Goal: Information Seeking & Learning: Understand process/instructions

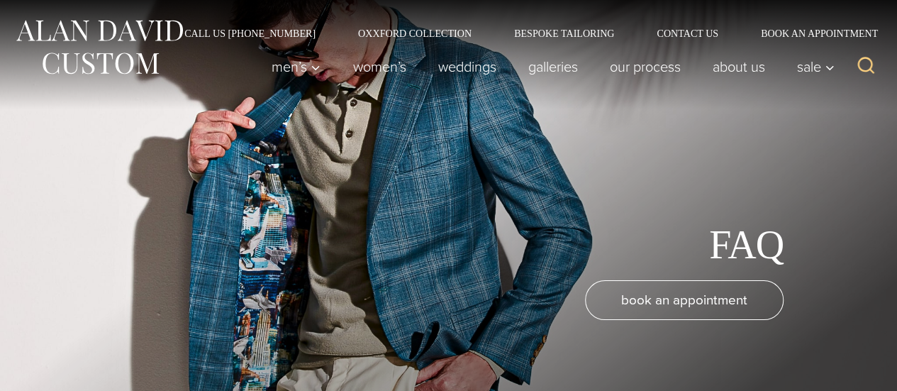
scroll to position [340, 0]
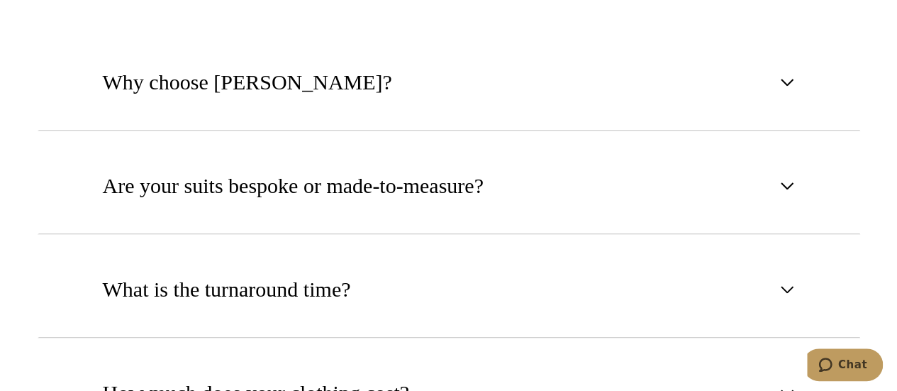
click at [344, 197] on span "Are your suits bespoke or made-to-measure?" at bounding box center [293, 185] width 381 height 31
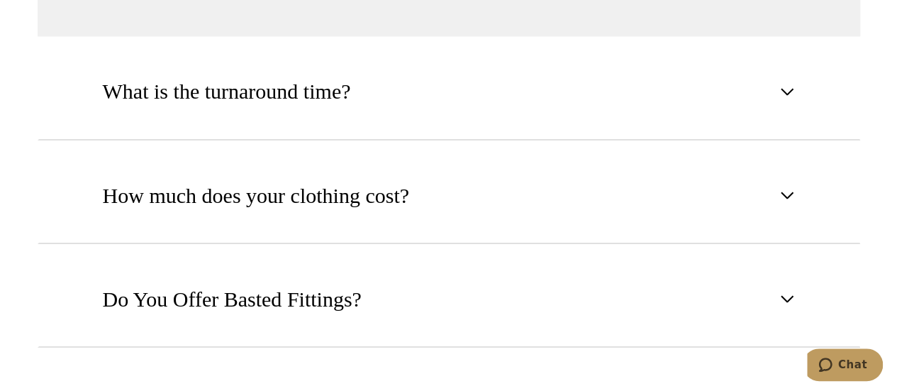
scroll to position [1168, 0]
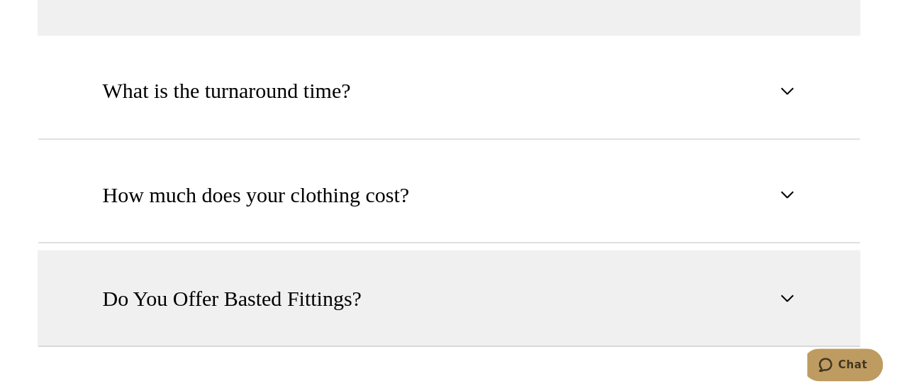
click at [348, 290] on span "Do You Offer Basted Fittings?" at bounding box center [232, 297] width 259 height 31
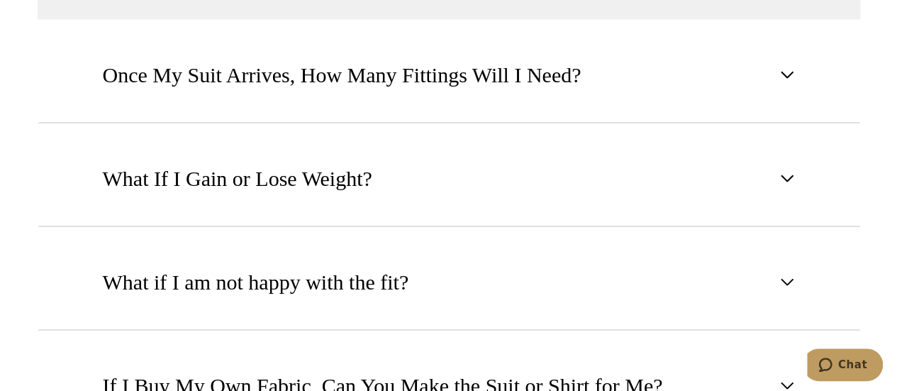
scroll to position [1322, 0]
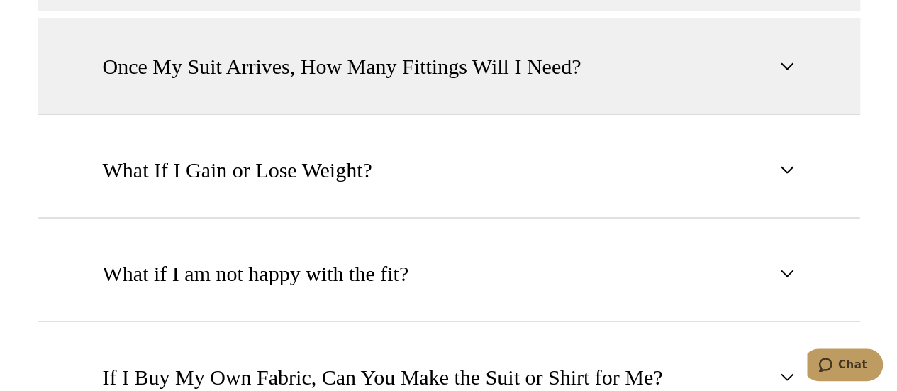
click at [396, 66] on span "Once My Suit Arrives, How Many Fittings Will I Need?" at bounding box center [342, 65] width 479 height 31
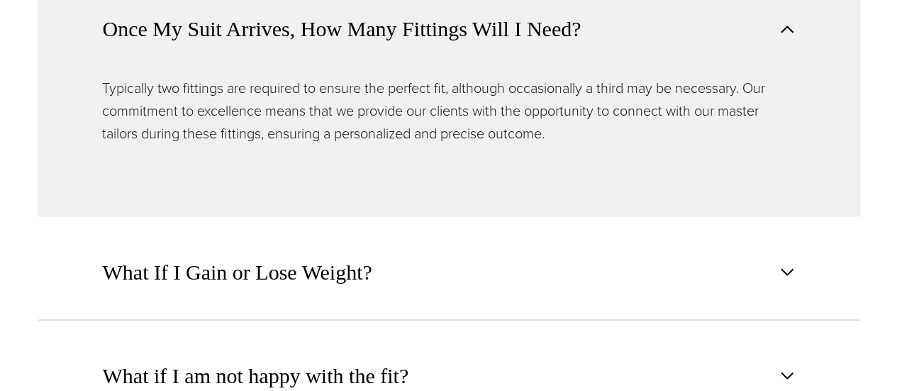
scroll to position [0, 0]
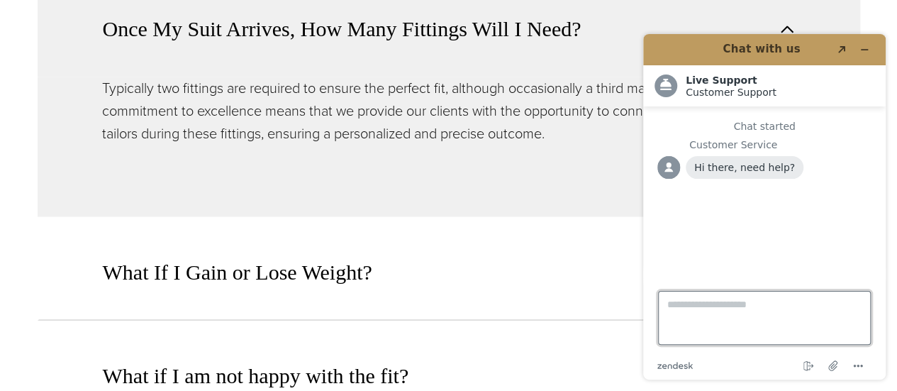
click at [752, 323] on textarea "Type a message here..." at bounding box center [764, 318] width 213 height 54
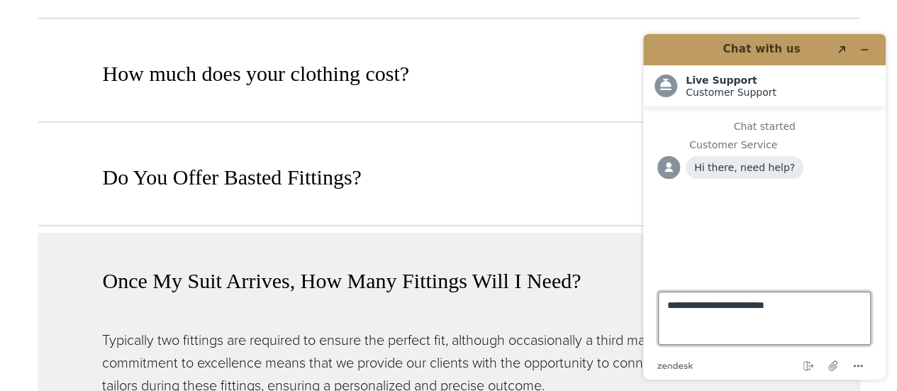
scroll to position [973, 0]
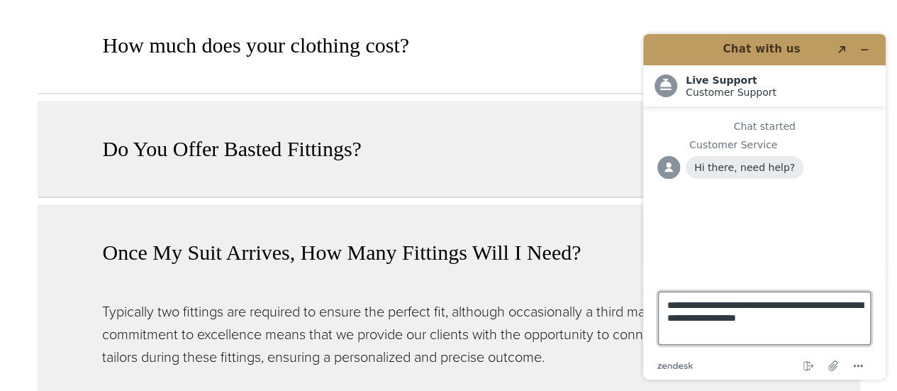
type textarea "**********"
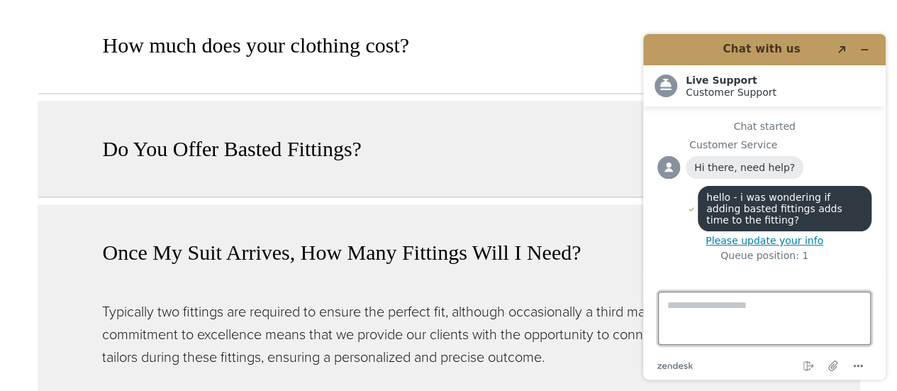
scroll to position [0, 0]
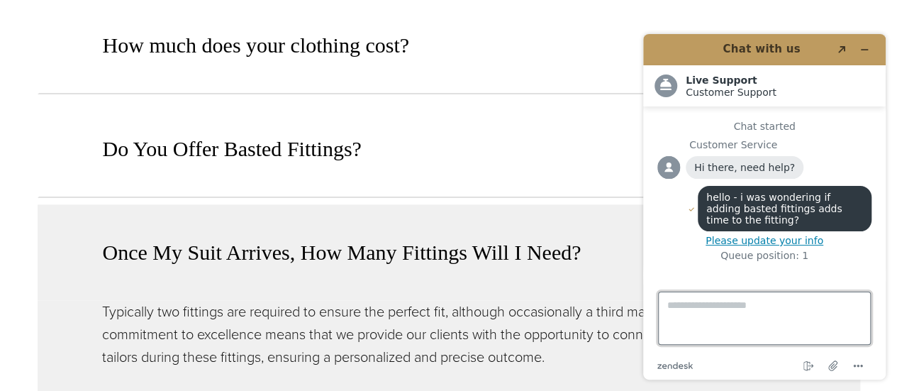
click at [774, 313] on textarea "Type a message here..." at bounding box center [764, 317] width 213 height 53
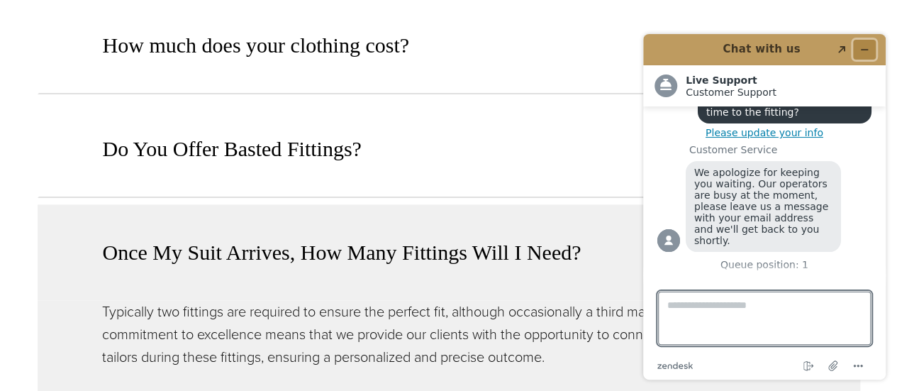
click at [865, 48] on icon "Minimize widget" at bounding box center [864, 50] width 10 height 10
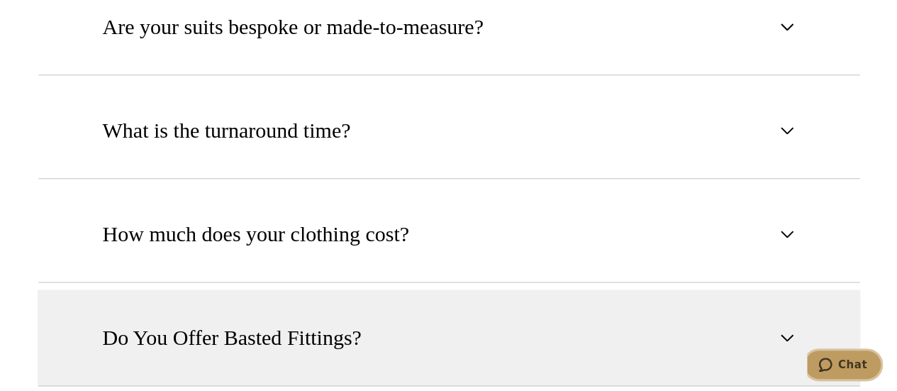
scroll to position [993, 0]
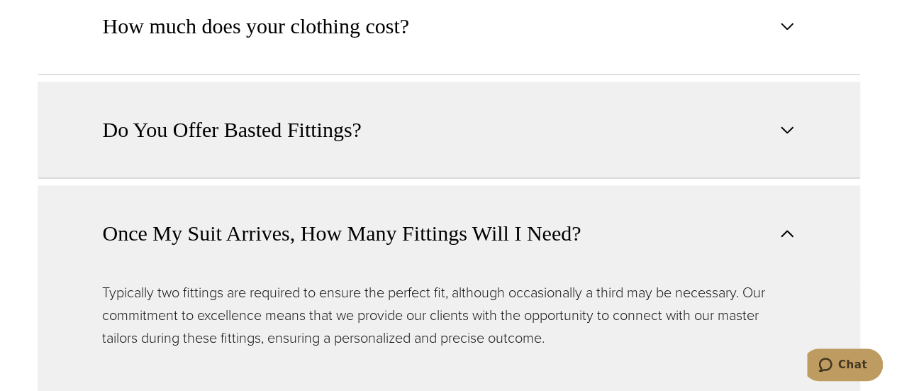
click at [454, 128] on button "Do You Offer Basted Fittings?" at bounding box center [449, 130] width 822 height 96
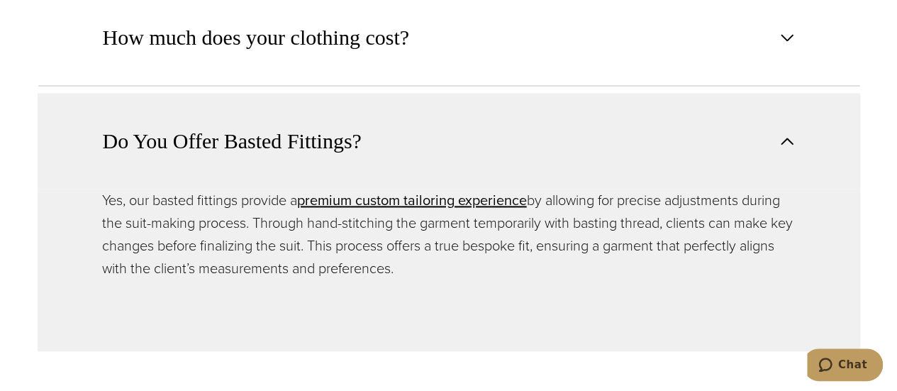
scroll to position [982, 0]
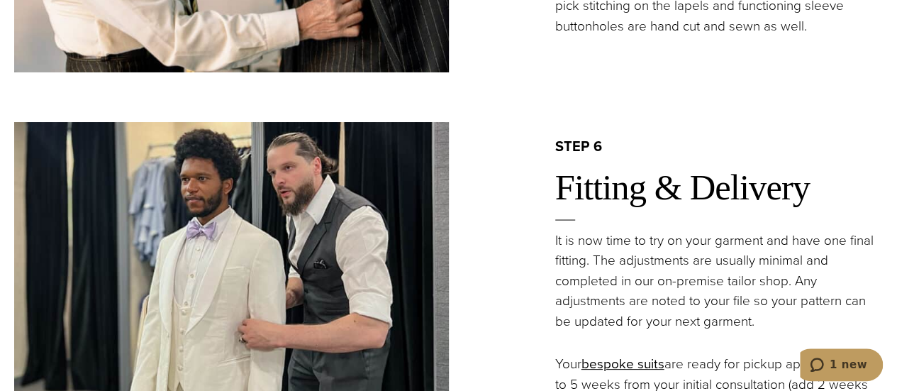
scroll to position [2656, 0]
